Goal: Task Accomplishment & Management: Manage account settings

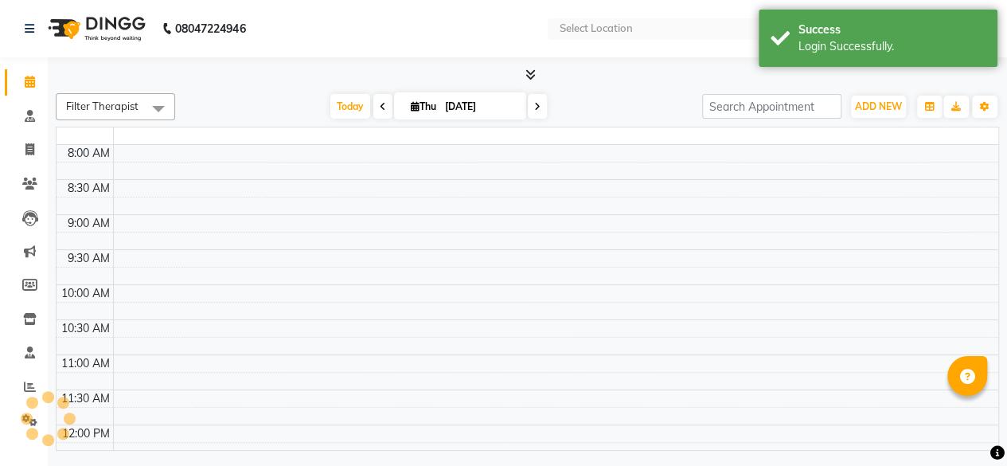
select select "en"
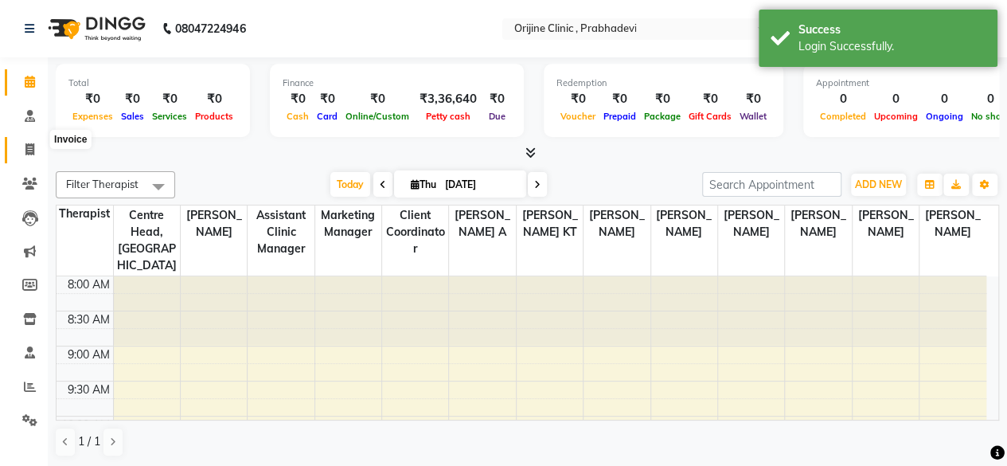
scroll to position [10, 0]
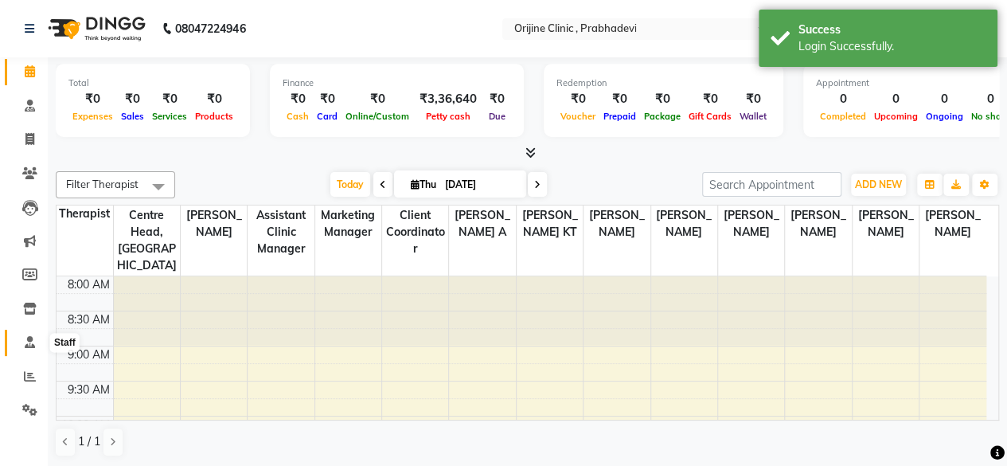
click at [27, 340] on icon at bounding box center [30, 342] width 10 height 12
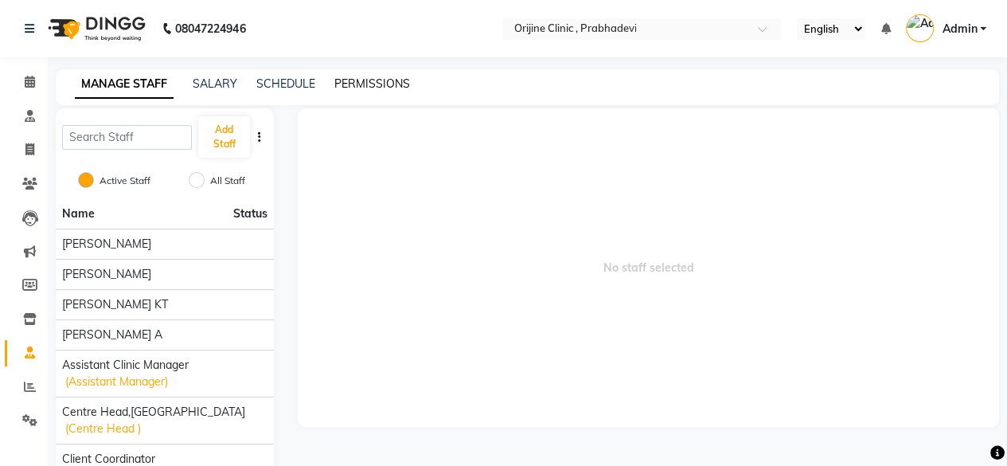
click at [353, 78] on link "PERMISSIONS" at bounding box center [372, 83] width 76 height 14
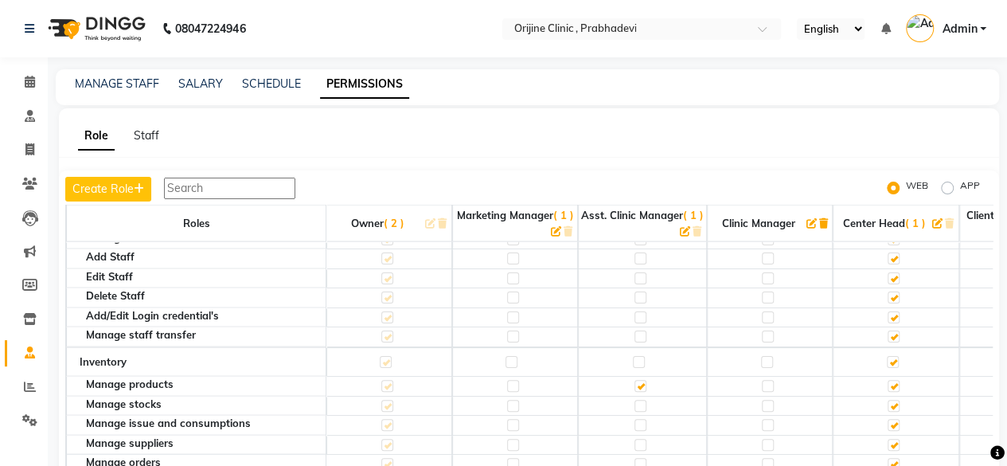
scroll to position [1793, 0]
click at [769, 379] on label at bounding box center [768, 385] width 12 height 12
click at [769, 380] on input "checkbox" at bounding box center [767, 385] width 10 height 10
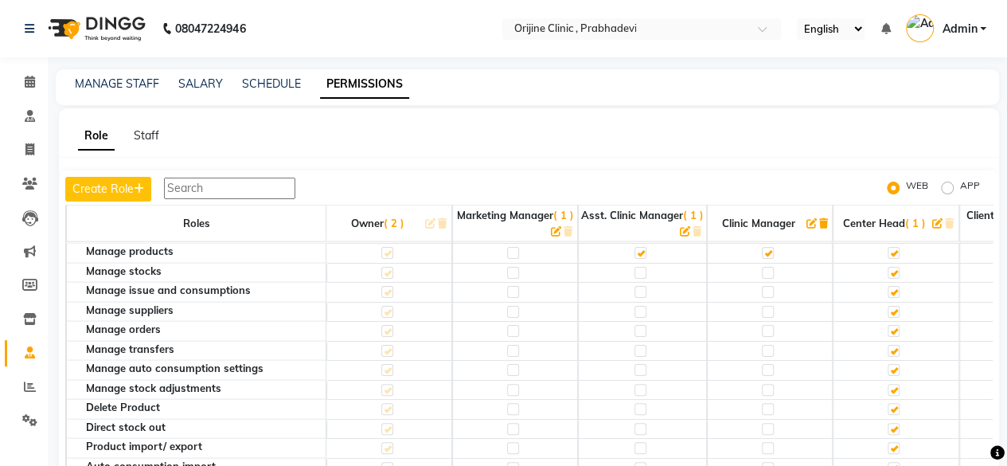
scroll to position [1926, 0]
click at [638, 402] on label at bounding box center [640, 408] width 12 height 12
click at [638, 403] on input "checkbox" at bounding box center [639, 408] width 10 height 10
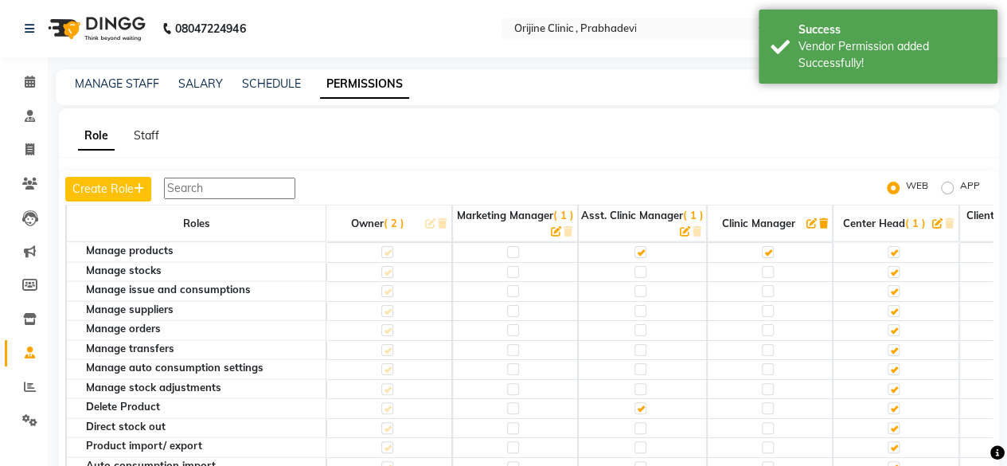
click at [767, 402] on label at bounding box center [768, 408] width 12 height 12
click at [767, 403] on input "checkbox" at bounding box center [767, 408] width 10 height 10
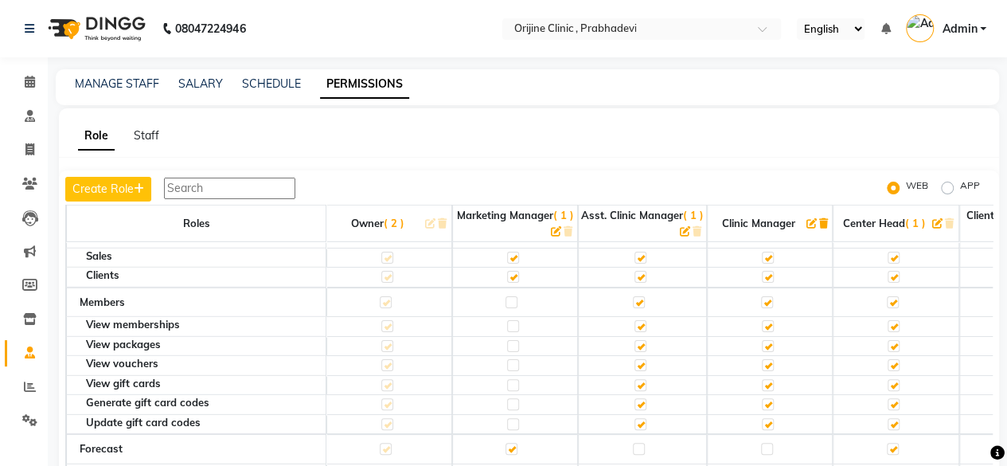
scroll to position [94, 0]
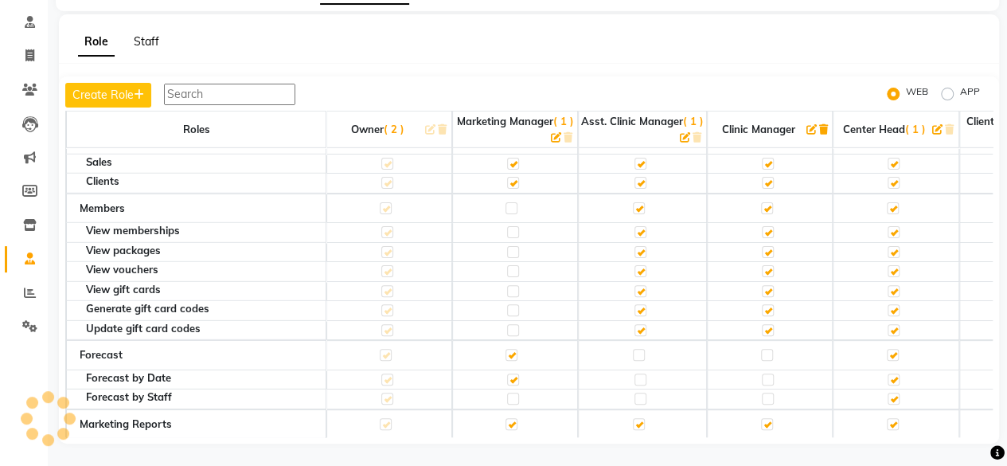
click at [142, 38] on link "Staff" at bounding box center [146, 41] width 25 height 14
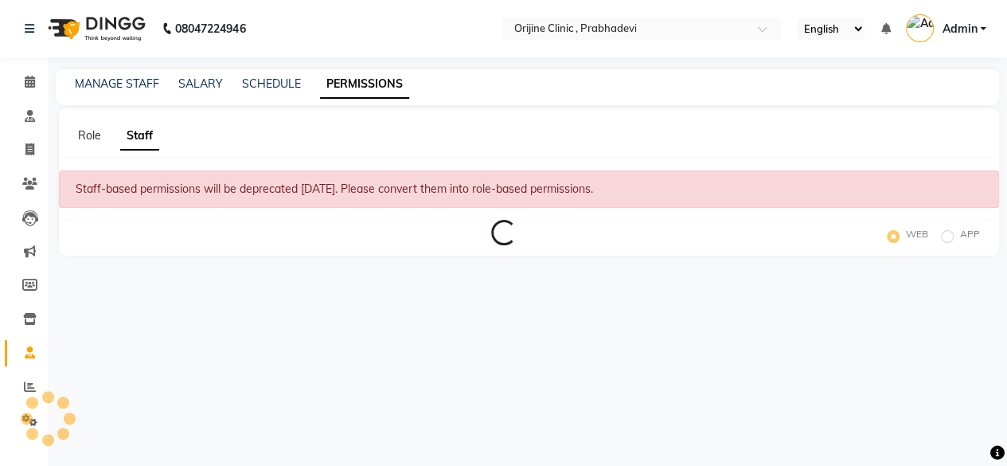
scroll to position [0, 0]
click at [96, 136] on link "Role" at bounding box center [89, 135] width 23 height 14
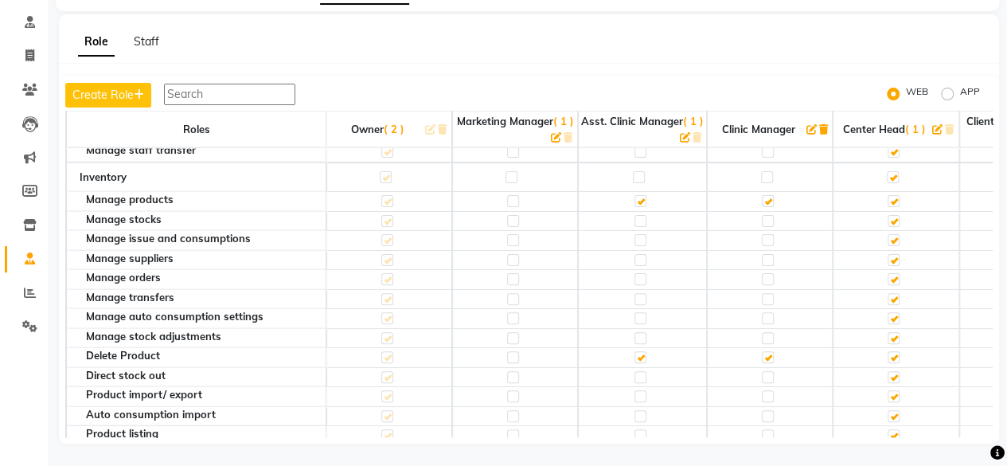
scroll to position [1804, 0]
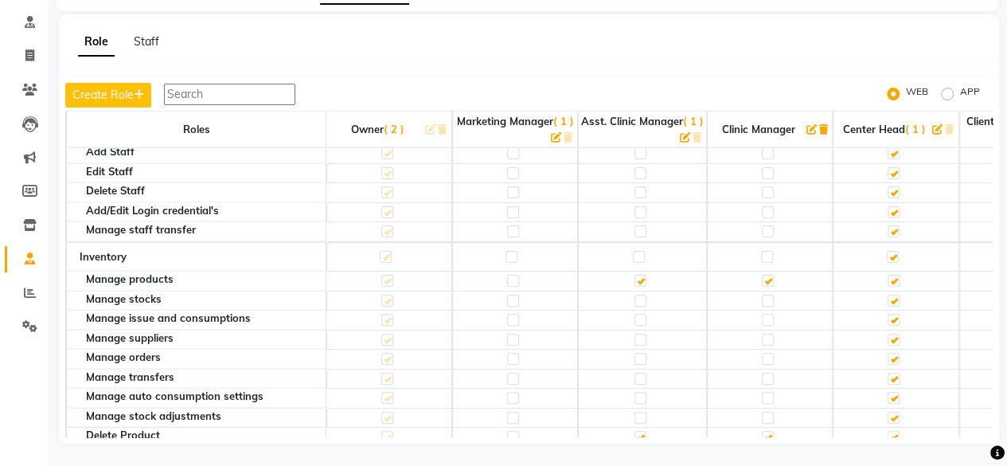
click at [635, 251] on label at bounding box center [639, 257] width 12 height 12
click at [635, 252] on input "checkbox" at bounding box center [638, 257] width 10 height 10
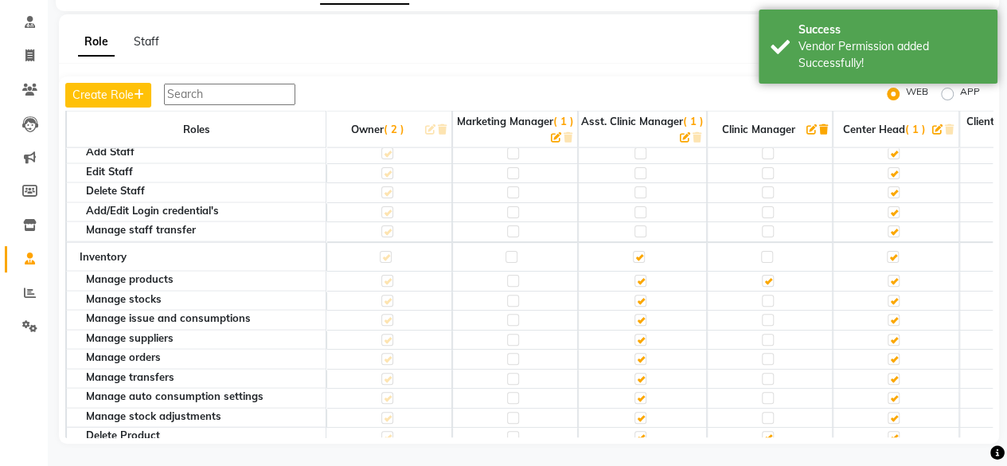
click at [763, 251] on label at bounding box center [767, 257] width 12 height 12
click at [763, 252] on input "checkbox" at bounding box center [766, 257] width 10 height 10
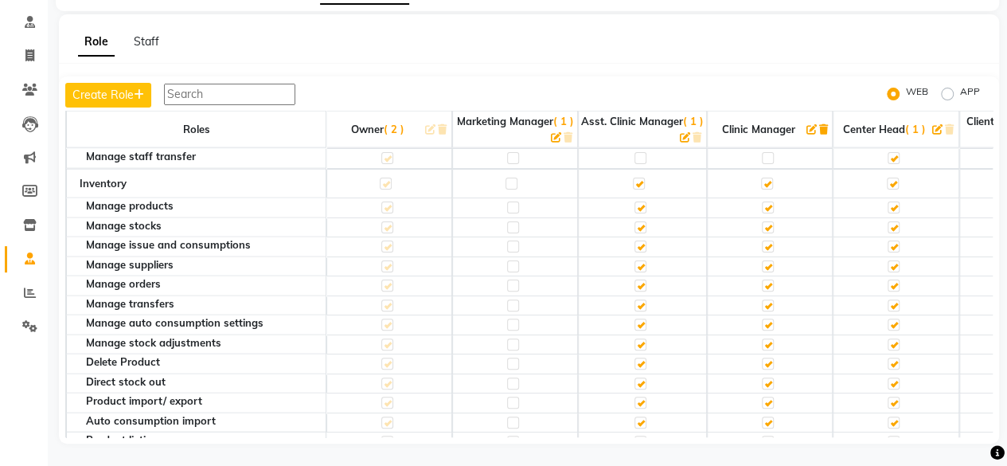
scroll to position [1963, 0]
